Goal: Navigation & Orientation: Find specific page/section

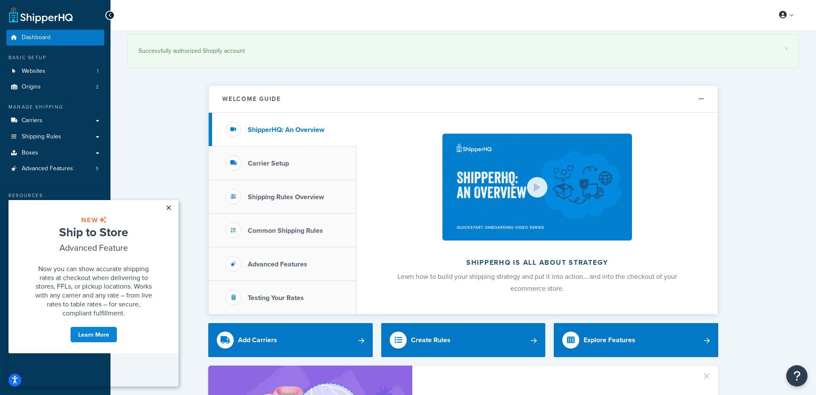
click at [171, 206] on link "×" at bounding box center [168, 207] width 15 height 15
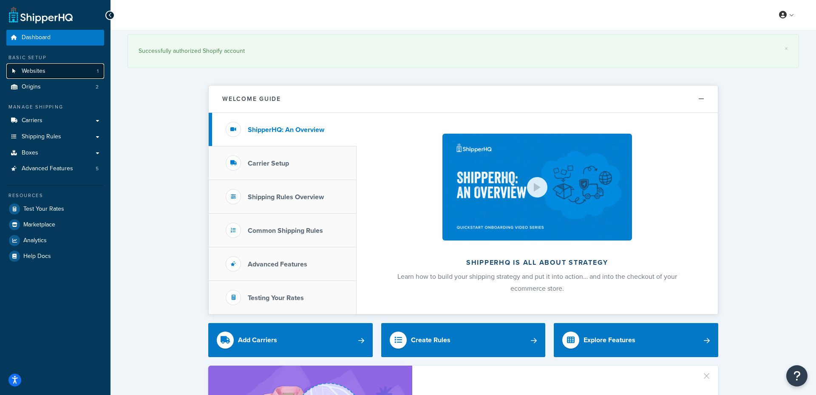
click at [57, 77] on link "Websites 1" at bounding box center [55, 71] width 98 height 16
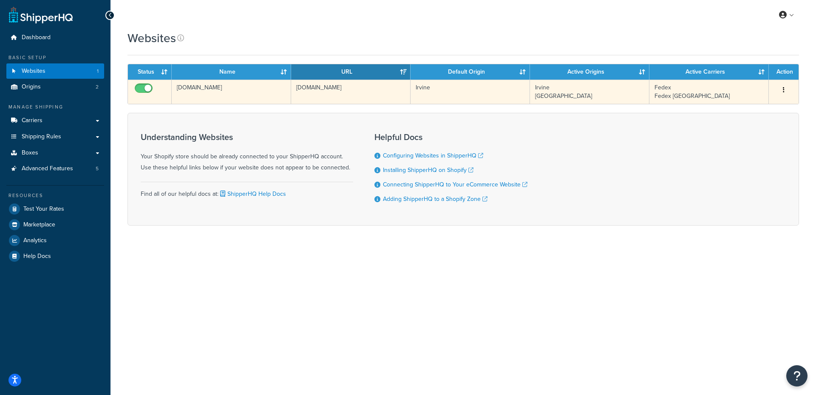
click at [784, 90] on button "button" at bounding box center [784, 90] width 12 height 14
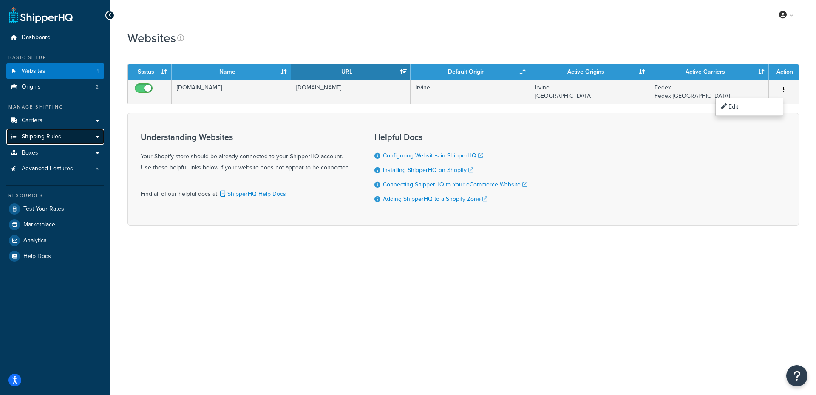
click at [52, 140] on span "Shipping Rules" at bounding box center [42, 136] width 40 height 7
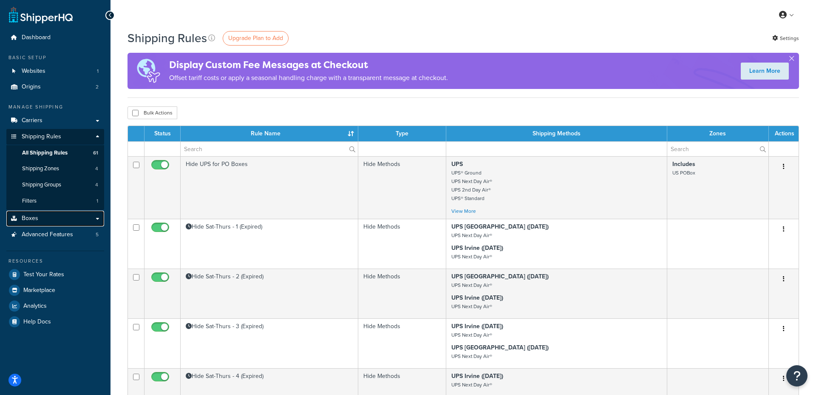
click at [35, 217] on span "Boxes" at bounding box center [30, 218] width 17 height 7
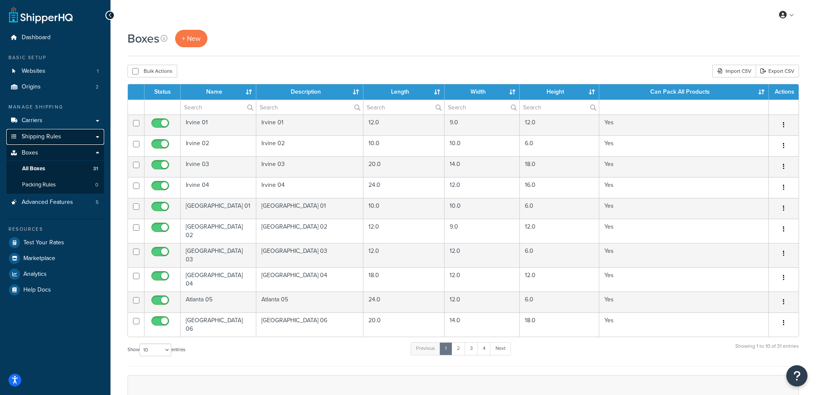
click at [42, 136] on span "Shipping Rules" at bounding box center [42, 136] width 40 height 7
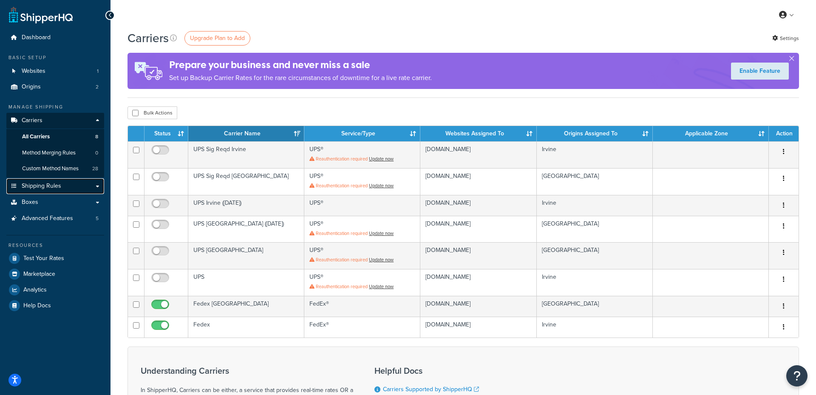
click at [49, 189] on span "Shipping Rules" at bounding box center [42, 185] width 40 height 7
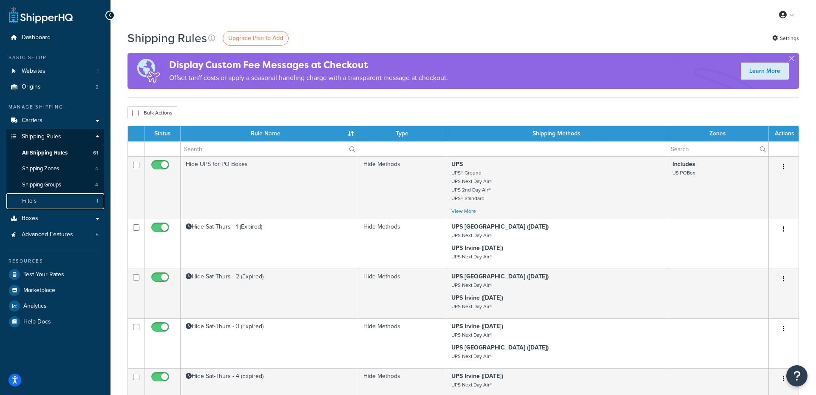
click at [56, 197] on link "Filters 1" at bounding box center [55, 201] width 98 height 16
